Goal: Information Seeking & Learning: Learn about a topic

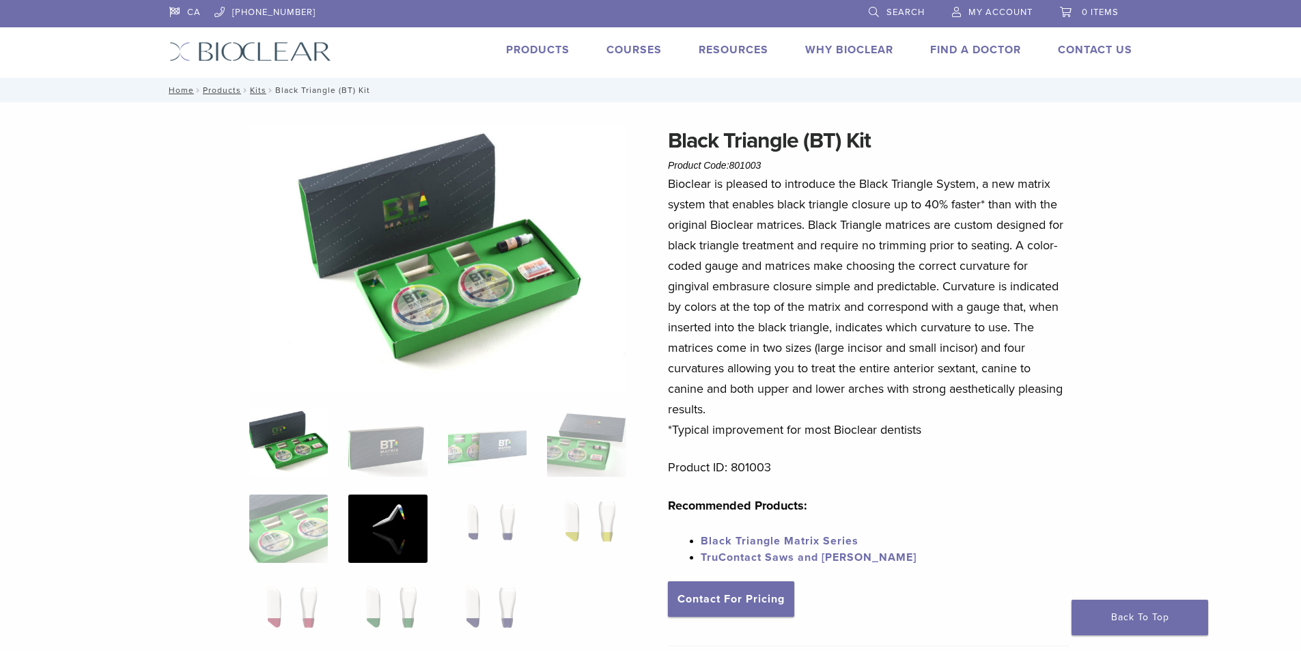
click at [402, 525] on img at bounding box center [387, 528] width 79 height 68
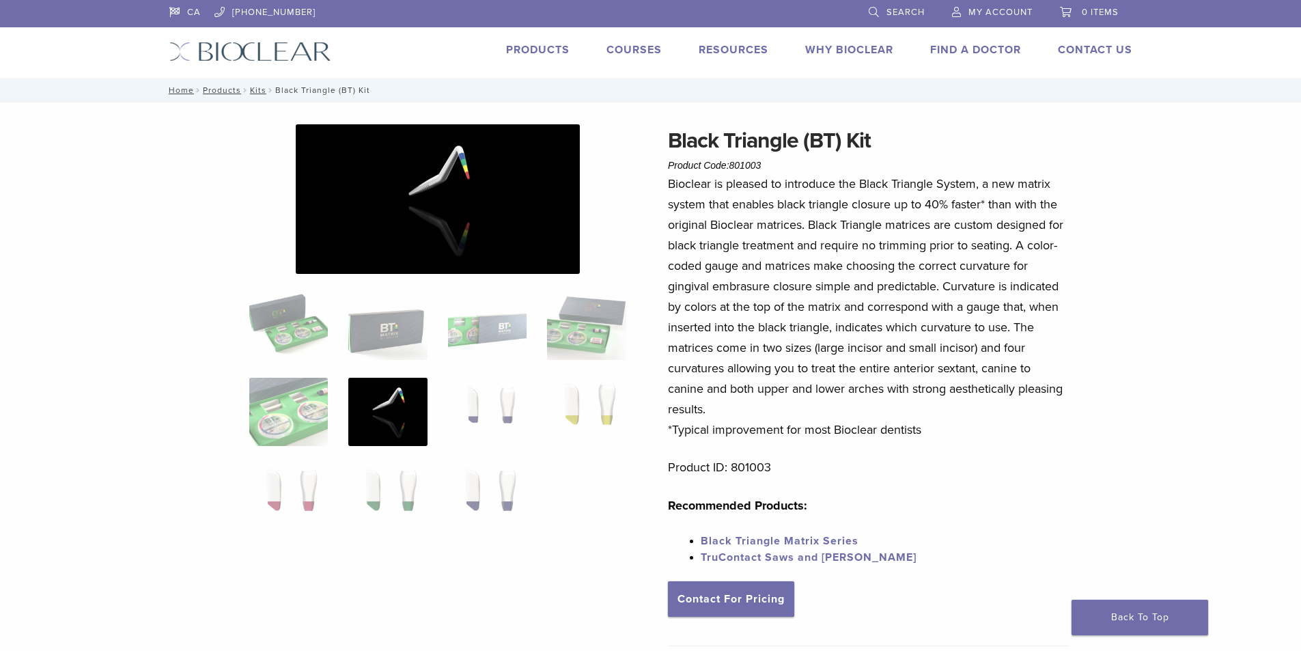
click at [563, 530] on ol at bounding box center [437, 421] width 397 height 258
click at [621, 455] on ol at bounding box center [437, 421] width 397 height 258
click at [317, 332] on img at bounding box center [288, 326] width 79 height 68
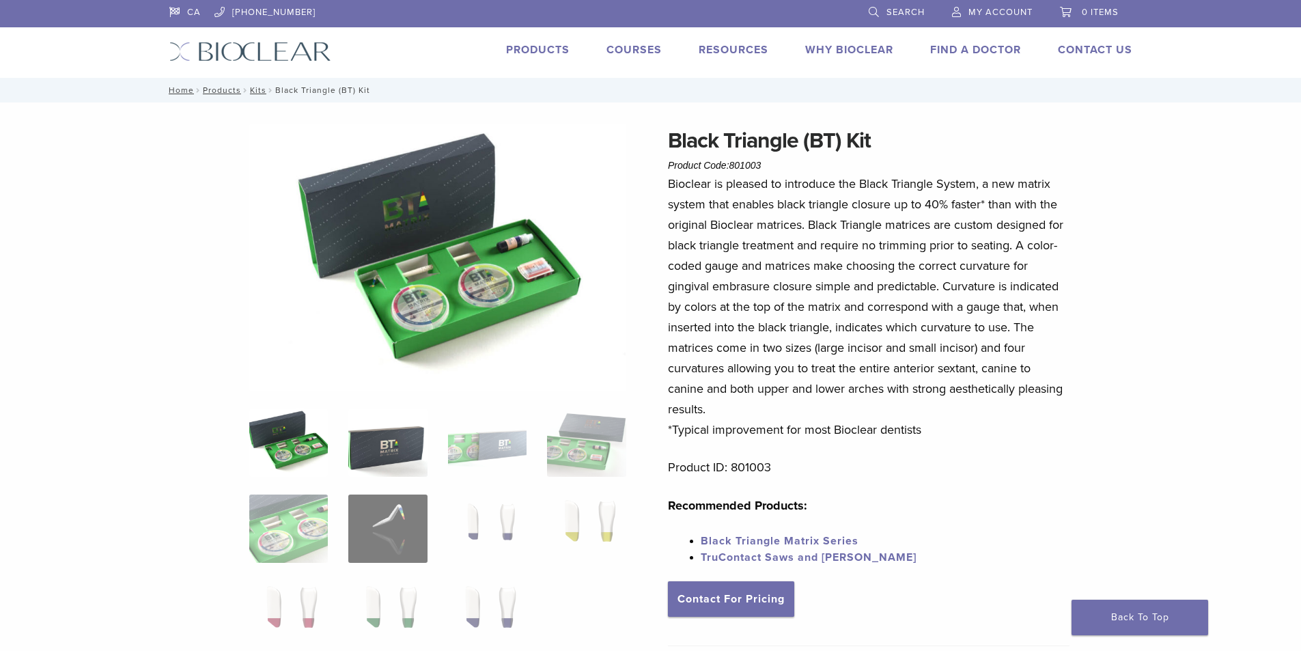
click at [412, 436] on img at bounding box center [387, 442] width 79 height 68
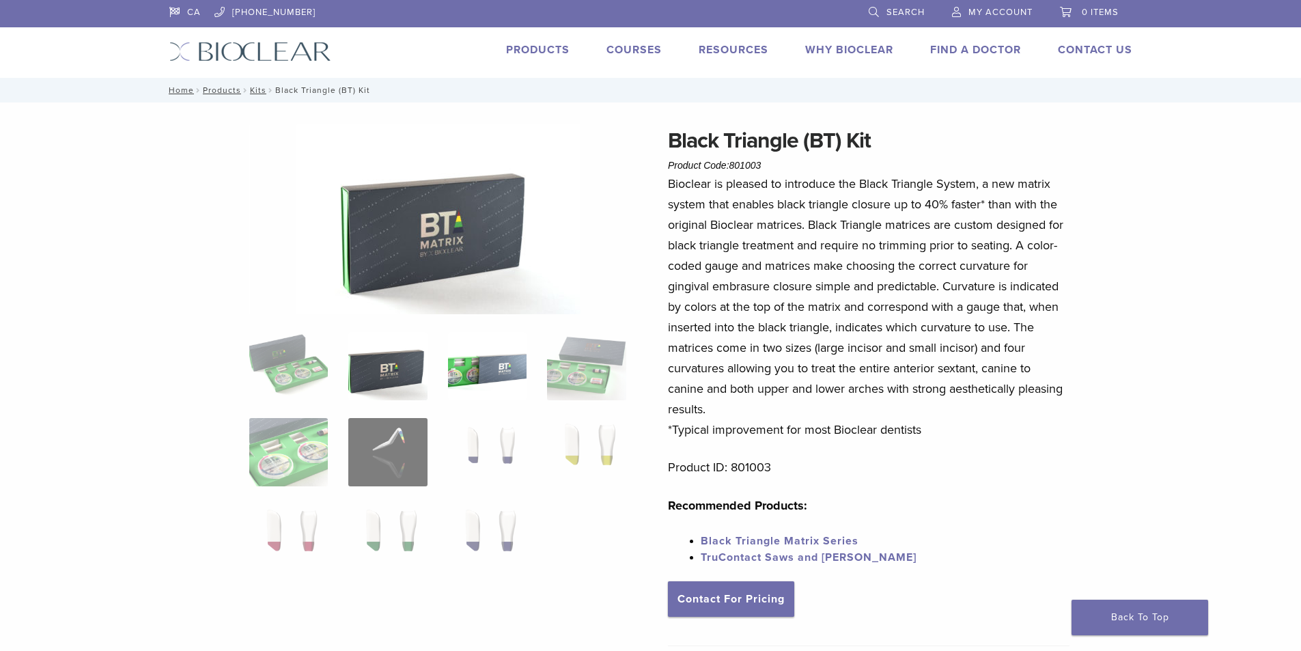
drag, startPoint x: 497, startPoint y: 397, endPoint x: 494, endPoint y: 364, distance: 32.9
click at [496, 395] on img at bounding box center [487, 366] width 79 height 68
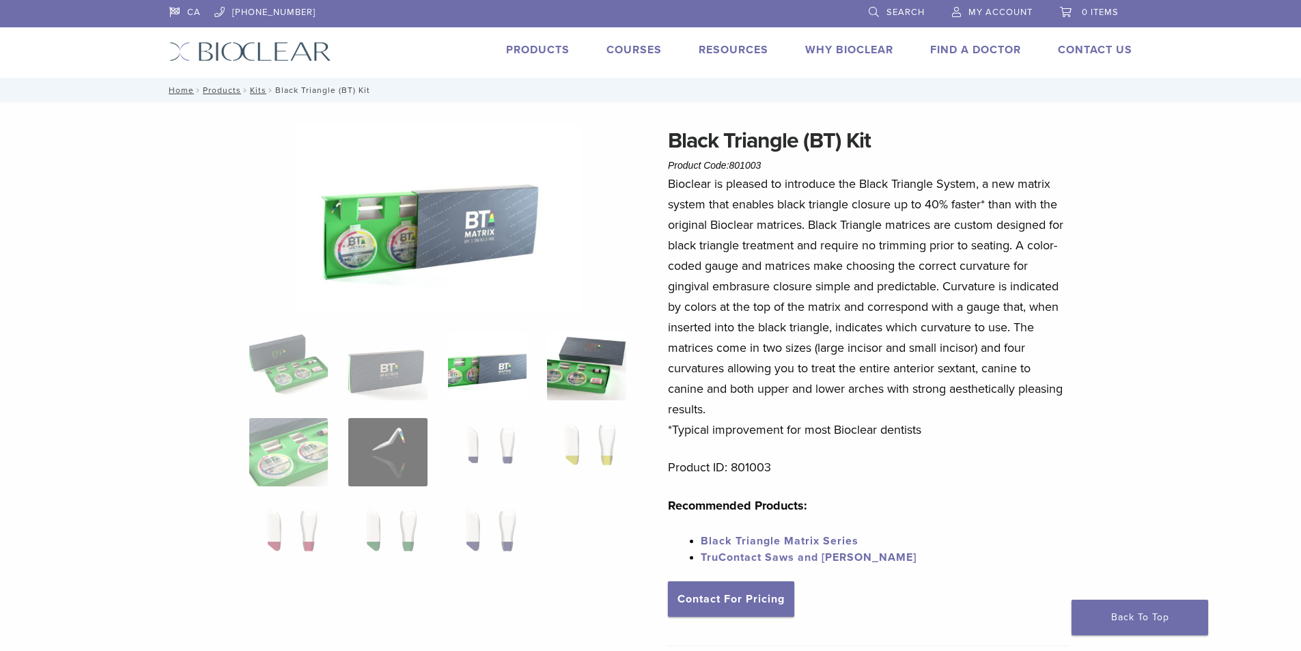
click at [598, 360] on img at bounding box center [586, 366] width 79 height 68
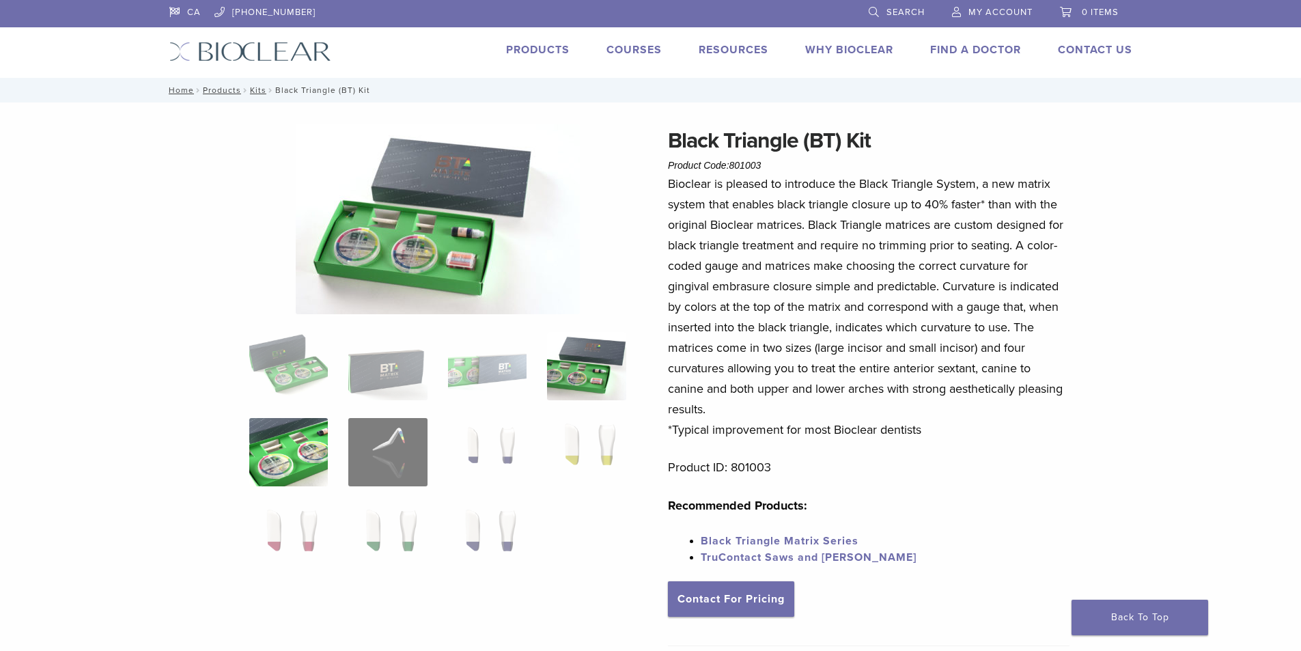
click at [276, 435] on img at bounding box center [288, 452] width 79 height 68
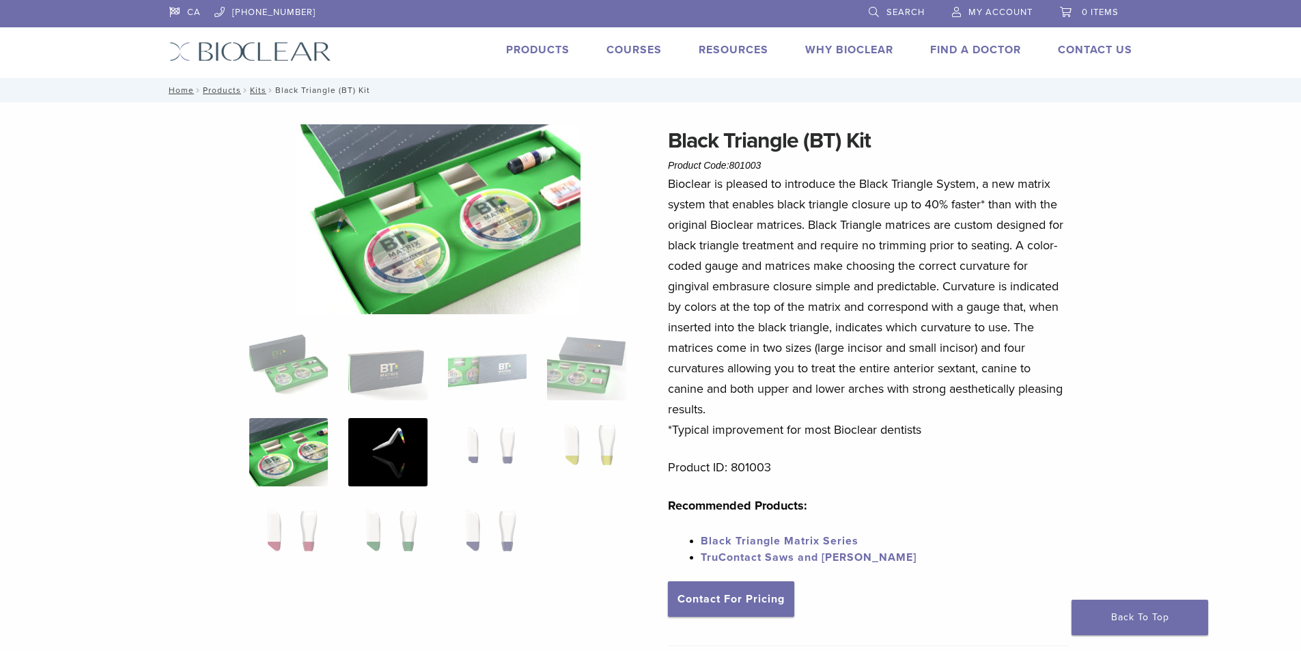
click at [388, 440] on img at bounding box center [387, 452] width 79 height 68
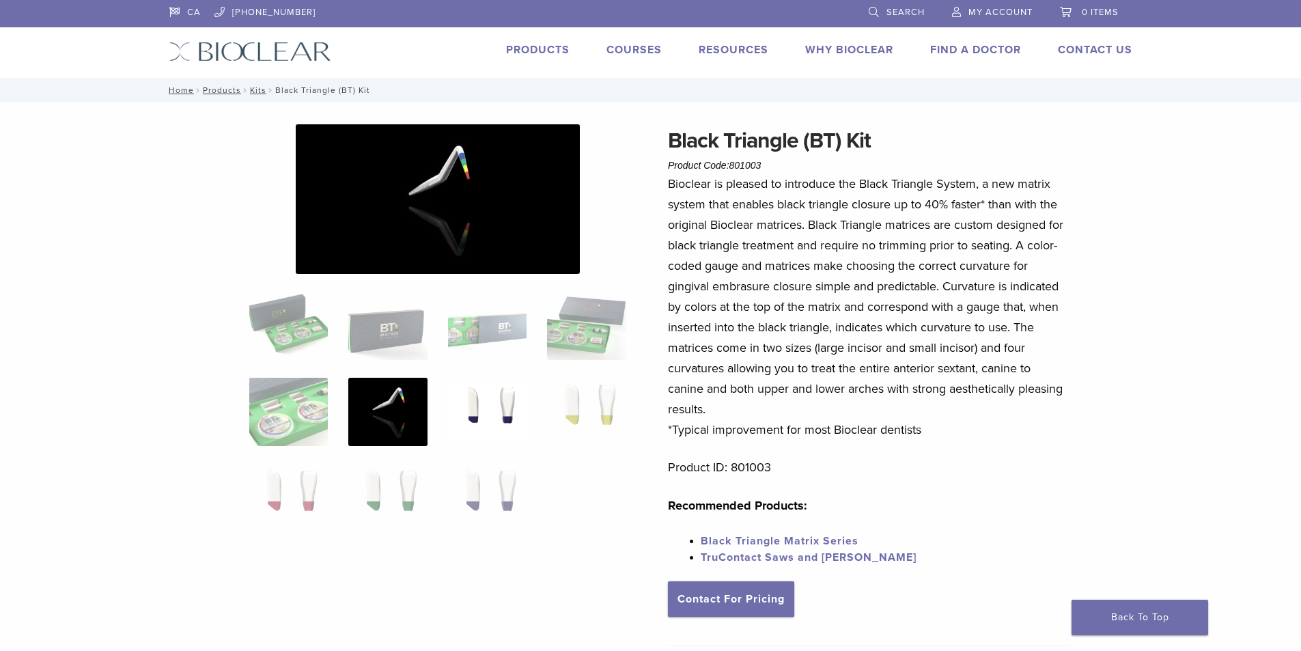
click at [477, 412] on img at bounding box center [487, 412] width 79 height 68
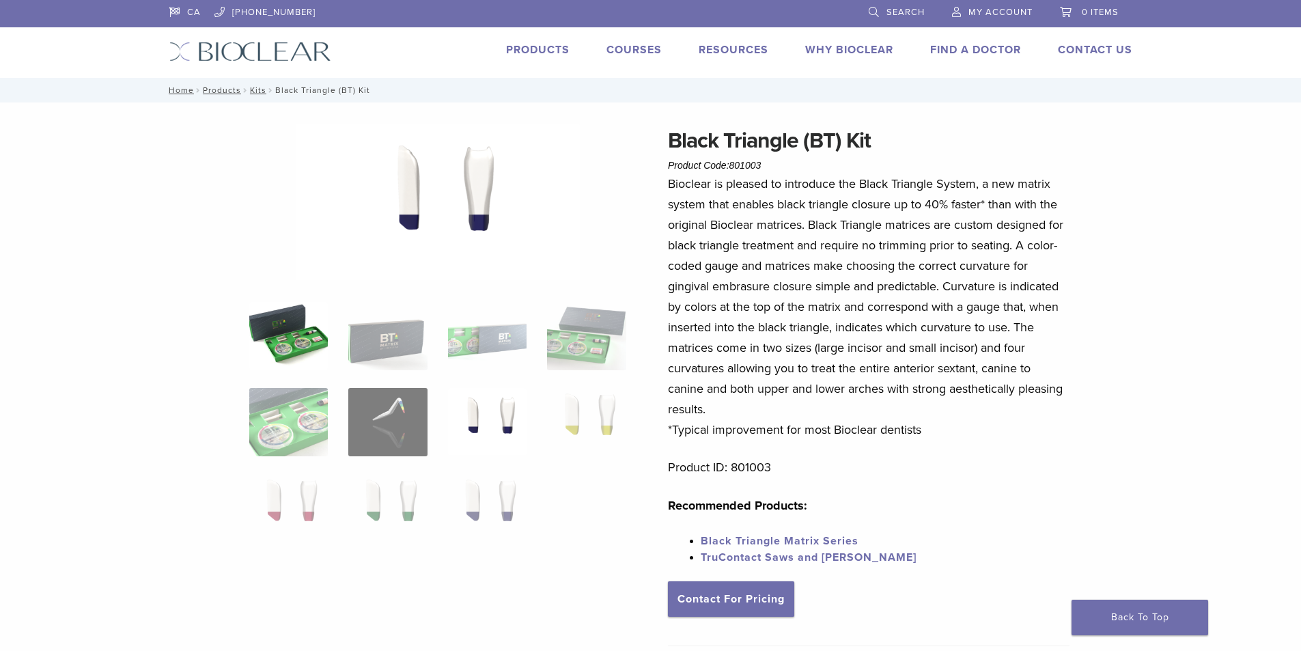
click at [298, 332] on img at bounding box center [288, 336] width 79 height 68
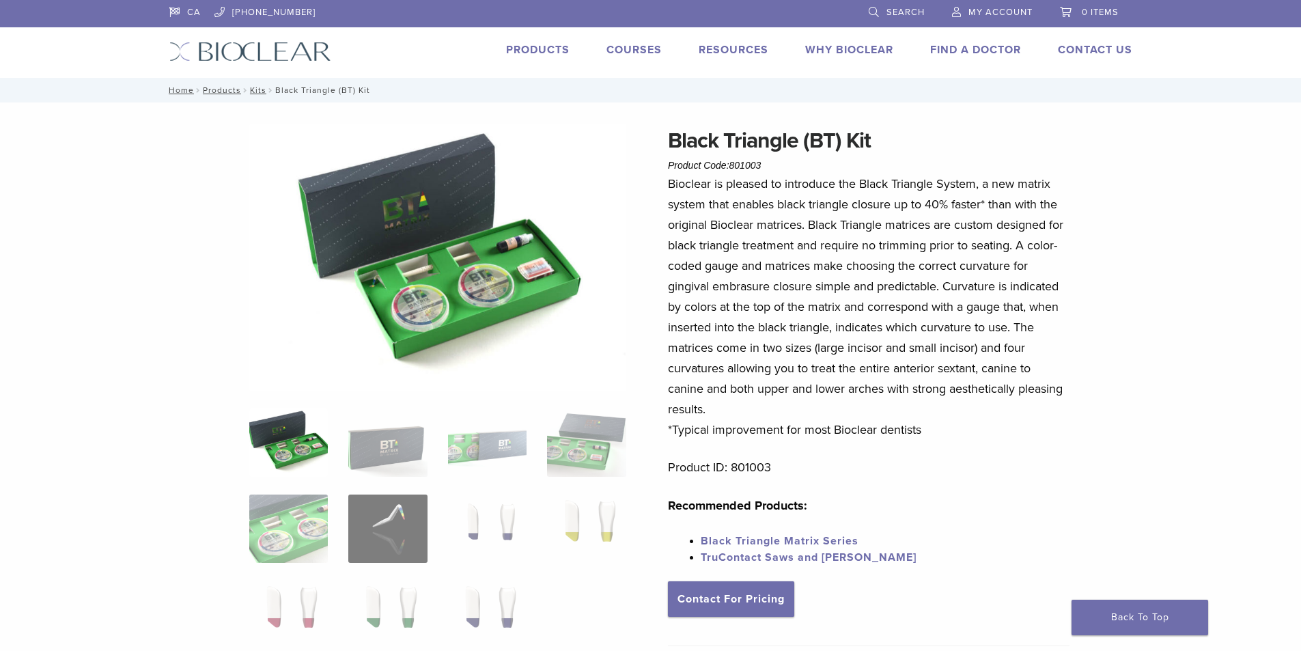
click at [502, 257] on img at bounding box center [437, 257] width 377 height 266
